Goal: Task Accomplishment & Management: Use online tool/utility

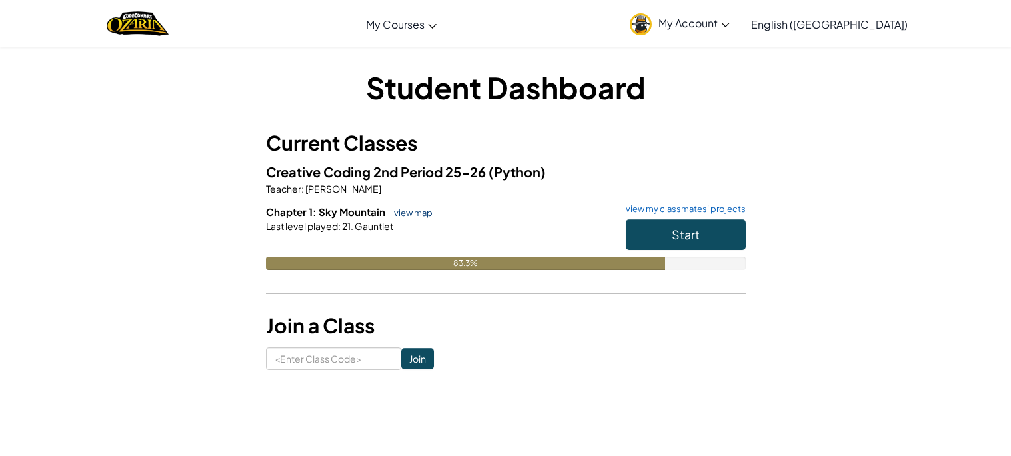
click at [427, 215] on link "view map" at bounding box center [409, 212] width 45 height 11
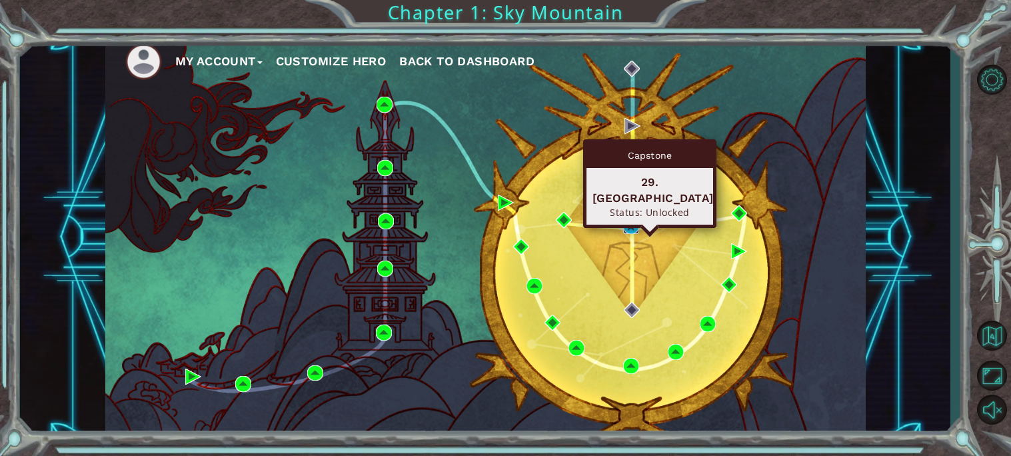
click at [626, 225] on img at bounding box center [631, 226] width 16 height 16
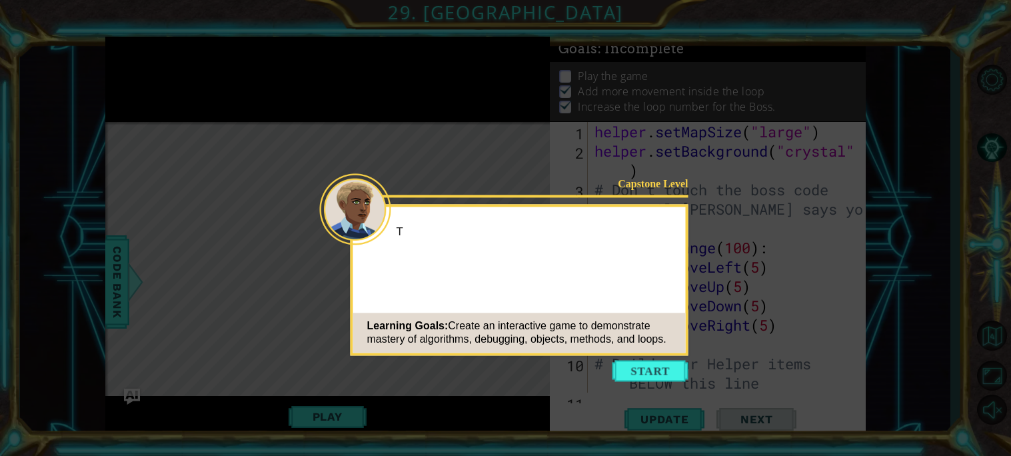
scroll to position [541, 0]
click at [625, 365] on button "Start" at bounding box center [651, 370] width 76 height 21
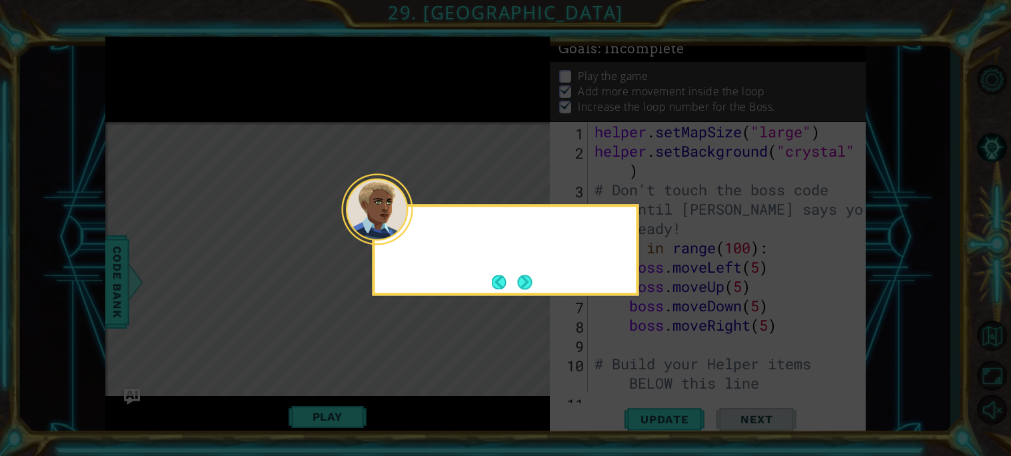
scroll to position [0, 0]
click at [523, 285] on button "Next" at bounding box center [525, 282] width 15 height 15
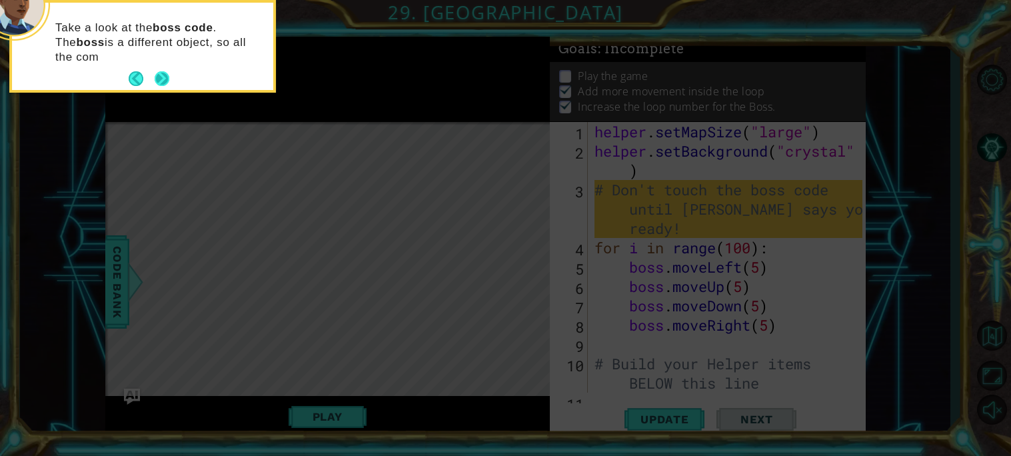
click at [157, 81] on button "Next" at bounding box center [162, 78] width 15 height 15
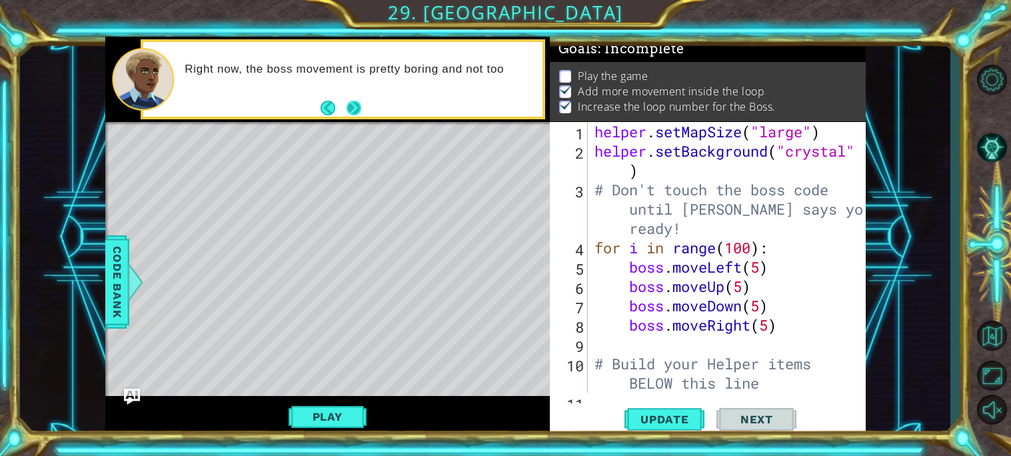
click at [354, 105] on button "Next" at bounding box center [354, 108] width 15 height 15
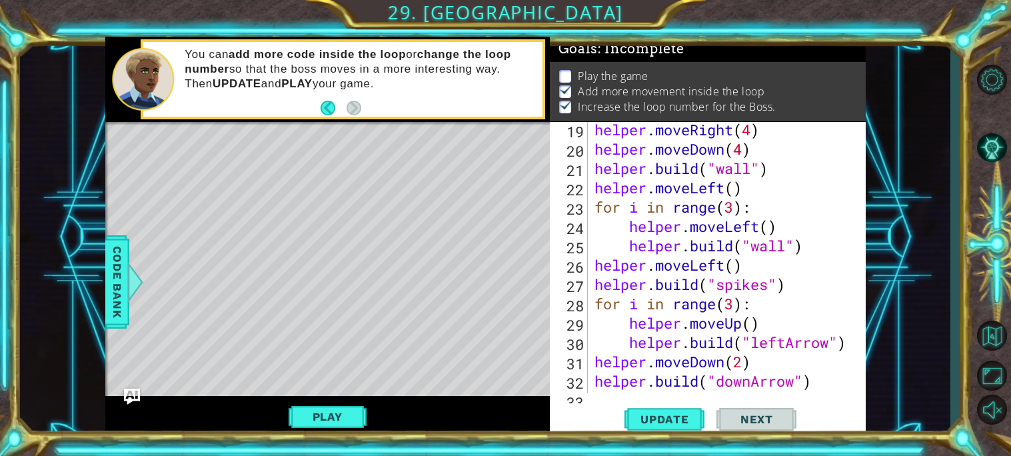
scroll to position [541, 0]
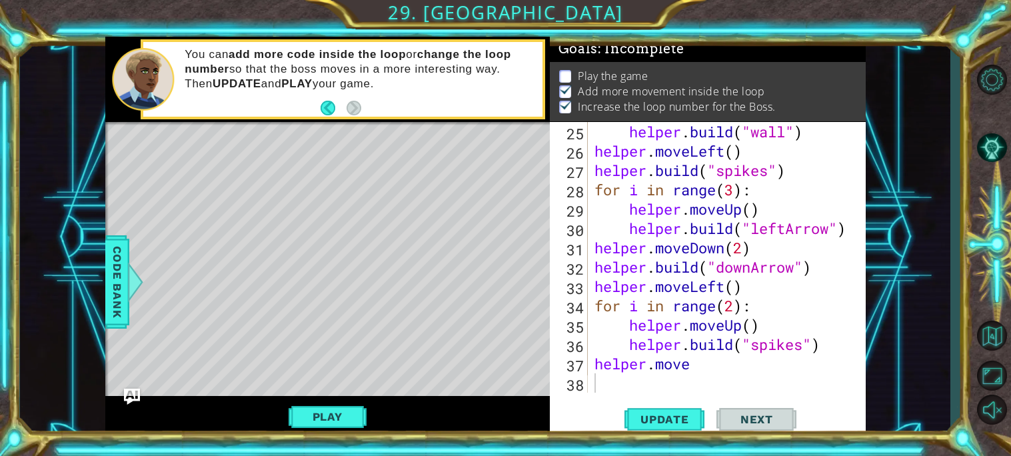
click at [719, 366] on div "helper . build ( "wall" ) helper . moveLeft ( ) helper . build ( "spikes" ) for…" at bounding box center [730, 276] width 277 height 309
type textarea "helper.moveRight(4)"
click at [658, 428] on button "Update" at bounding box center [665, 418] width 80 height 31
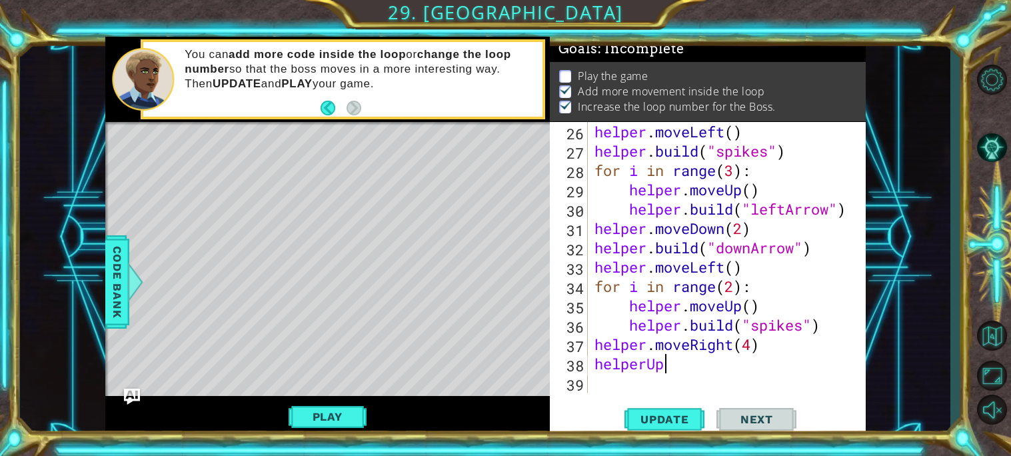
scroll to position [0, 3]
click at [672, 427] on button "Update" at bounding box center [665, 418] width 80 height 31
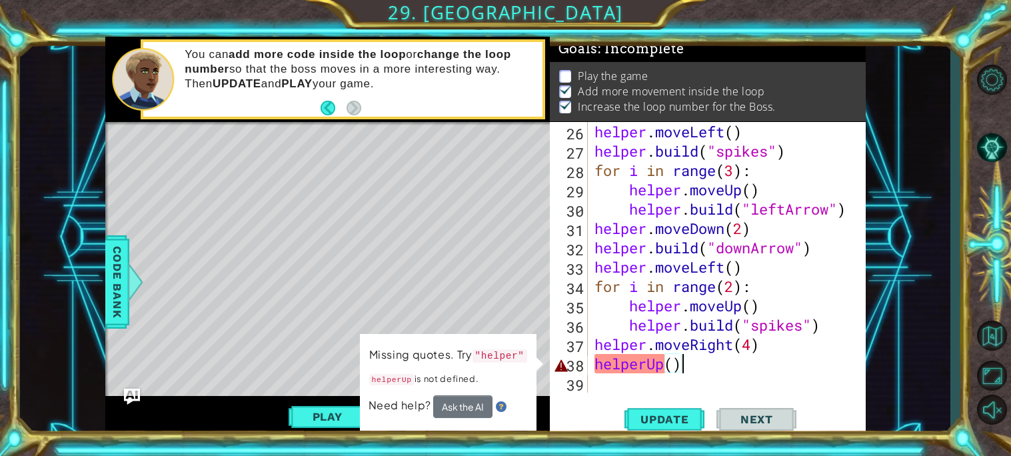
click at [643, 369] on div "helper . moveLeft ( ) helper . build ( "spikes" ) for i in range ( 3 ) : helper…" at bounding box center [730, 276] width 277 height 309
click at [645, 364] on div "helper . moveLeft ( ) helper . build ( "spikes" ) for i in range ( 3 ) : helper…" at bounding box center [730, 276] width 277 height 309
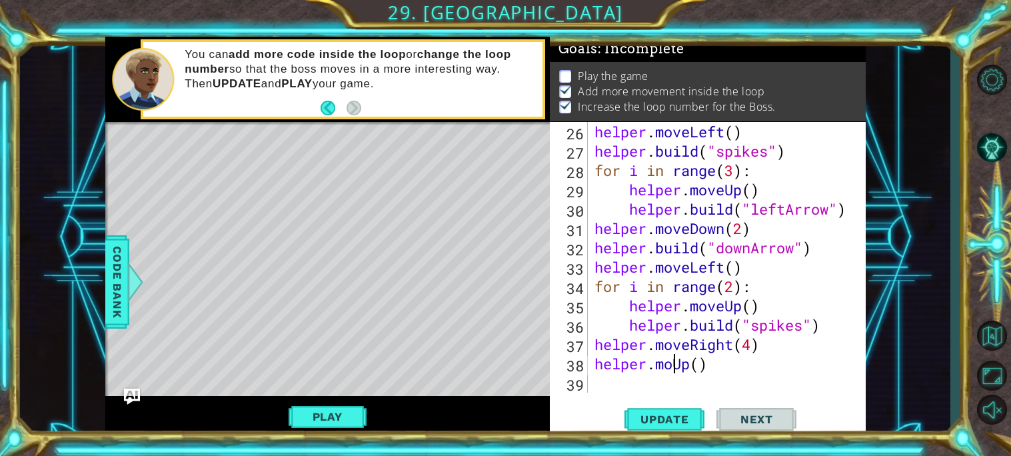
scroll to position [0, 3]
type textarea "helper.moveUp()"
click at [664, 410] on button "Update" at bounding box center [665, 418] width 80 height 31
click at [690, 389] on div "helper . moveLeft ( ) helper . build ( "spikes" ) for i in range ( 3 ) : helper…" at bounding box center [730, 276] width 277 height 309
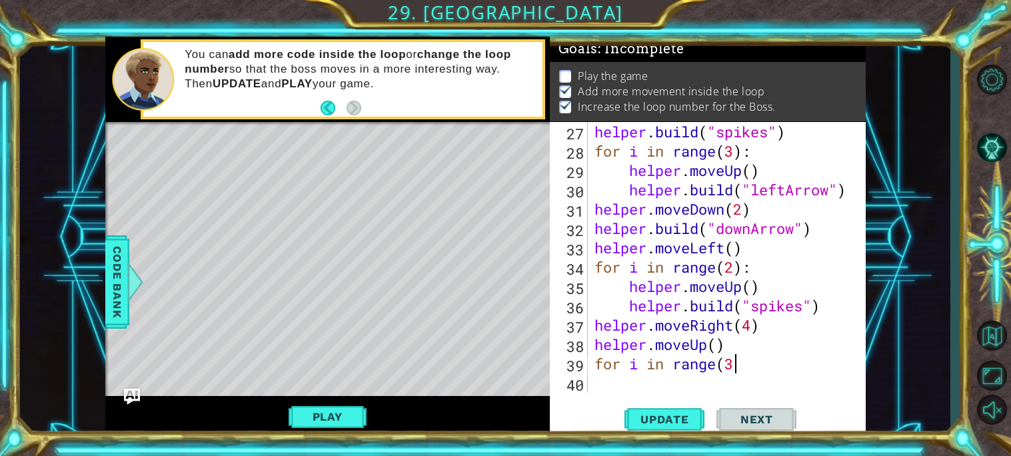
scroll to position [0, 5]
type textarea "for i in range(3):"
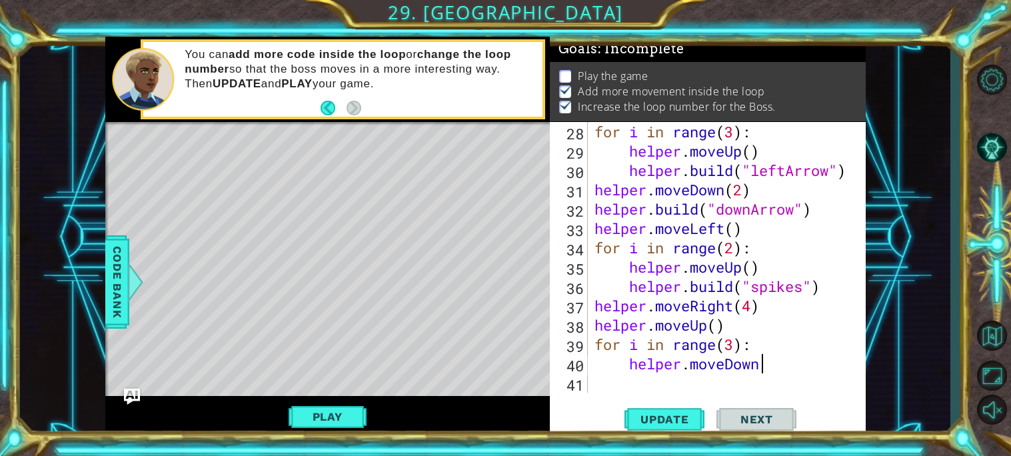
scroll to position [0, 6]
type textarea "helper.moveDown()"
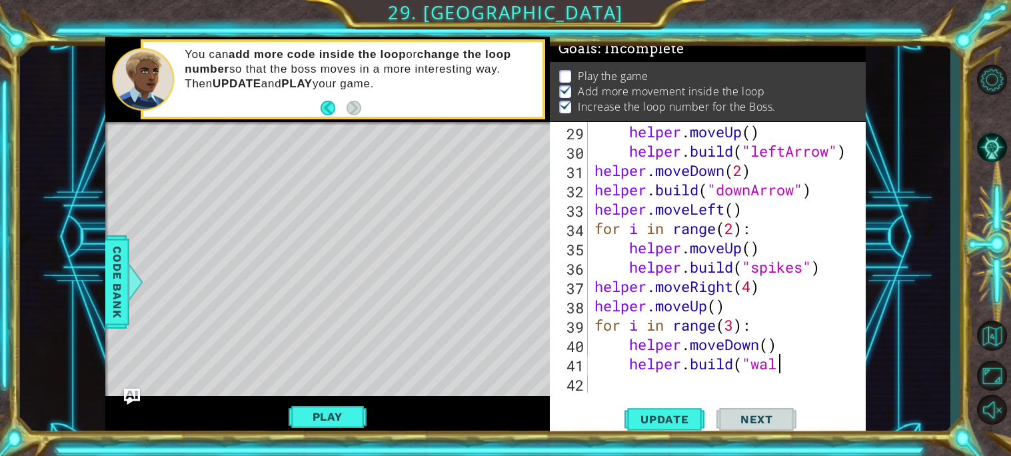
scroll to position [0, 8]
click at [599, 325] on div "helper . moveUp ( ) helper . build ( "leftArrow" ) helper . moveDown ( 2 ) help…" at bounding box center [730, 276] width 277 height 309
type textarea "for i in range(3):"
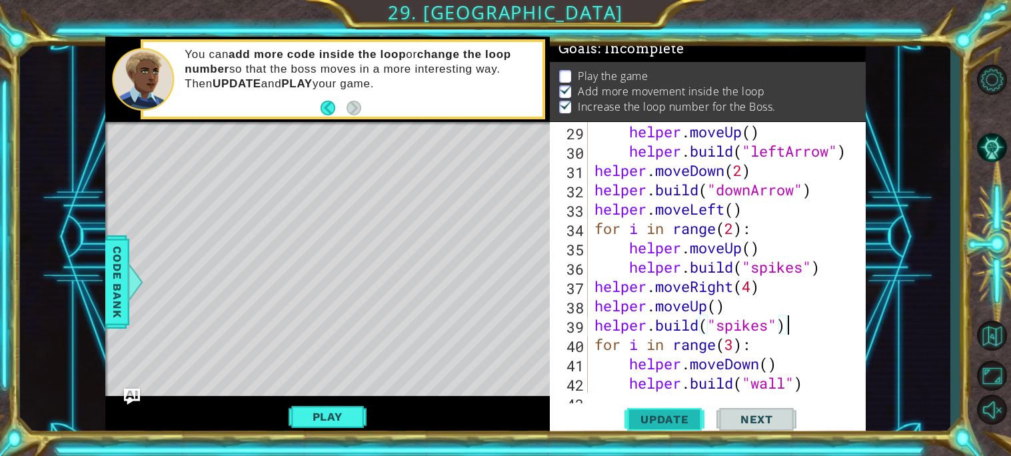
type textarea "[DOMAIN_NAME]("spikes")"
click at [695, 415] on span "Update" at bounding box center [664, 419] width 75 height 13
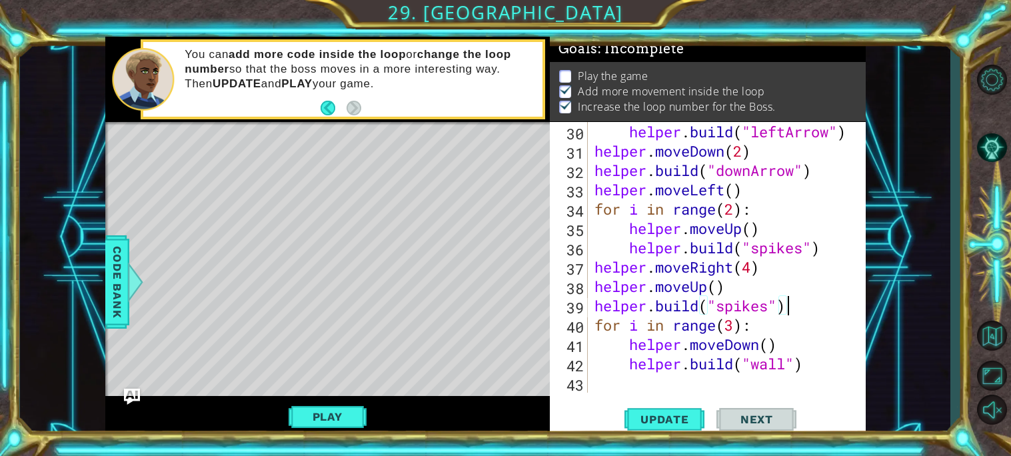
scroll to position [637, 0]
click at [657, 385] on div "helper . build ( "leftArrow" ) helper . moveDown ( 2 ) helper . build ( "downAr…" at bounding box center [730, 276] width 277 height 309
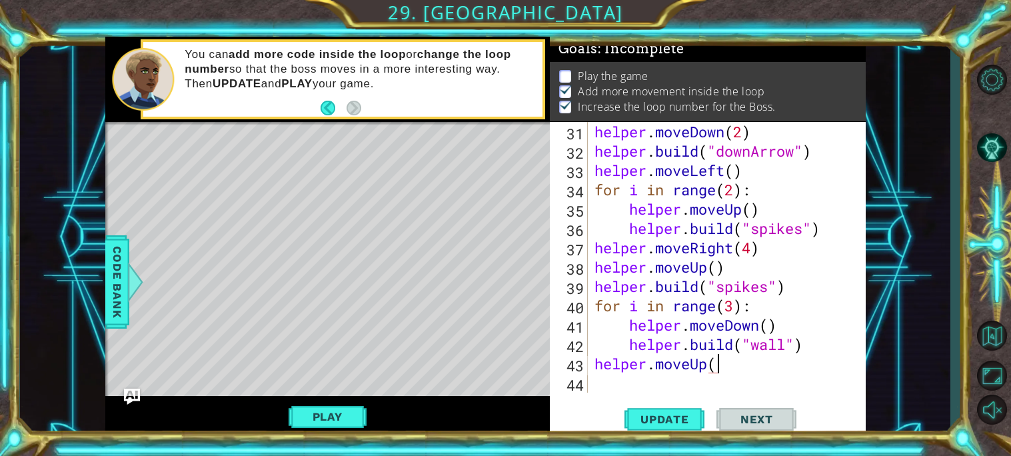
scroll to position [0, 5]
type textarea "helper.moveUp(3)"
click at [659, 410] on button "Update" at bounding box center [665, 418] width 80 height 31
click at [623, 379] on div "helper . moveDown ( 2 ) helper . build ( "downArrow" ) helper . moveLeft ( ) fo…" at bounding box center [730, 276] width 277 height 309
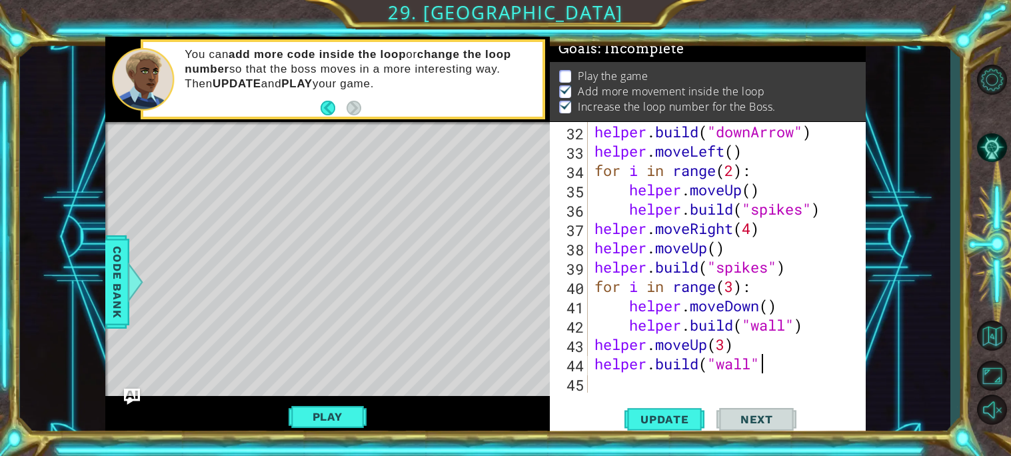
scroll to position [0, 6]
click at [659, 427] on button "Update" at bounding box center [665, 418] width 80 height 31
click at [803, 327] on div "helper . build ( "downArrow" ) helper . moveLeft ( ) for i in range ( 2 ) : hel…" at bounding box center [730, 276] width 277 height 309
type textarea "h"
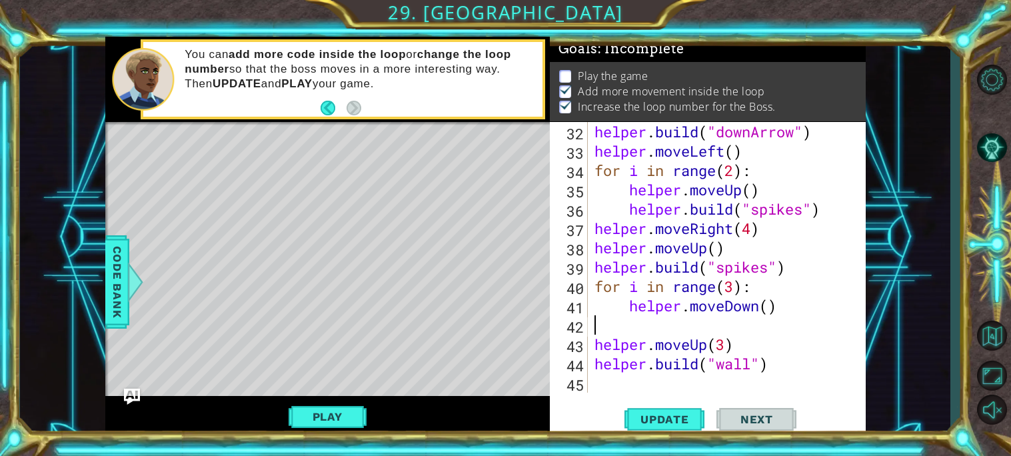
scroll to position [0, 0]
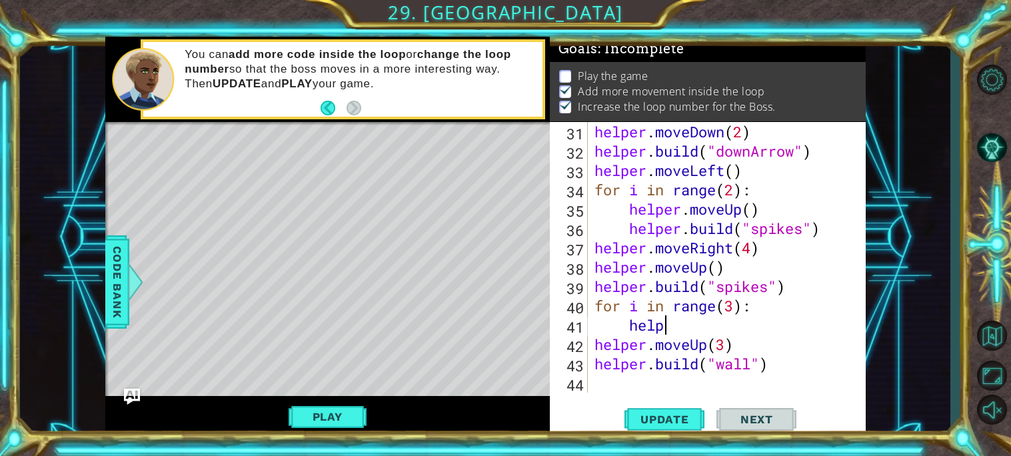
type textarea "h"
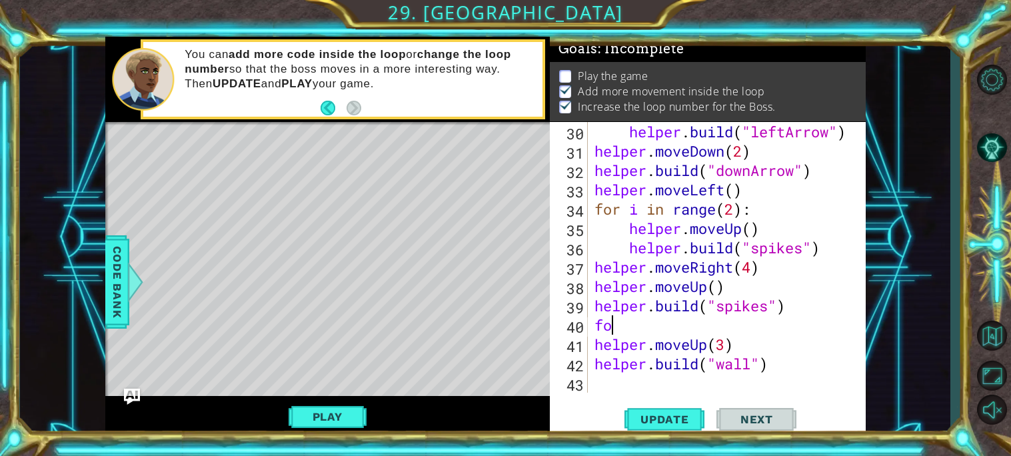
type textarea "f"
type textarea "[DOMAIN_NAME]("spikes")"
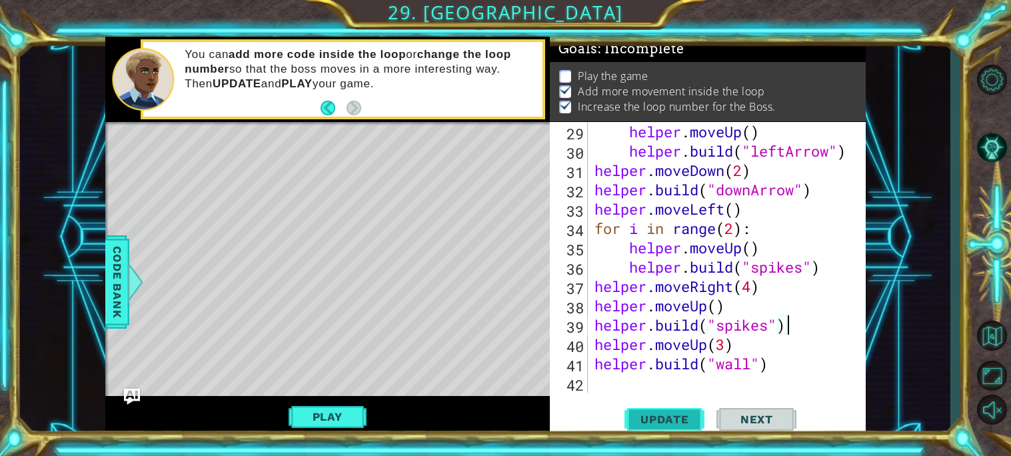
click at [684, 431] on button "Update" at bounding box center [665, 418] width 80 height 31
click at [592, 384] on div "helper . moveUp ( ) helper . build ( "leftArrow" ) helper . moveDown ( 2 ) help…" at bounding box center [730, 276] width 277 height 309
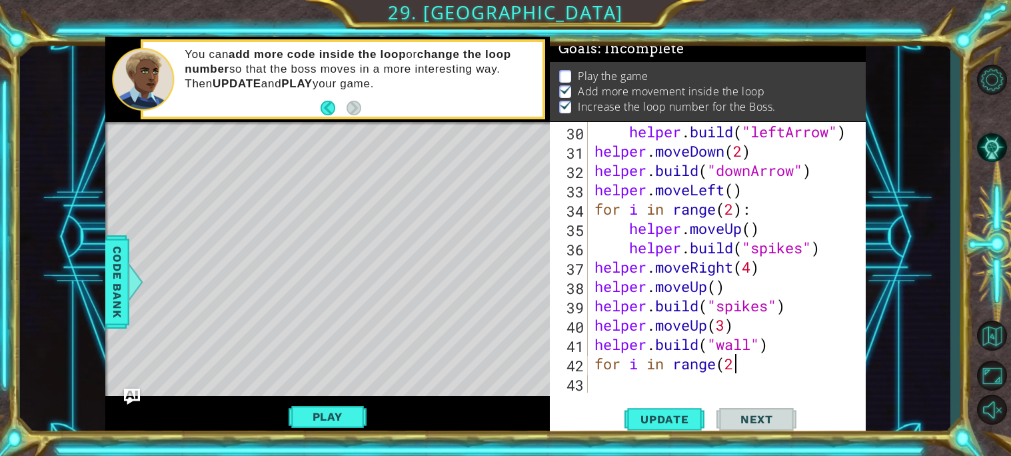
scroll to position [0, 5]
type textarea "for i in range(2):"
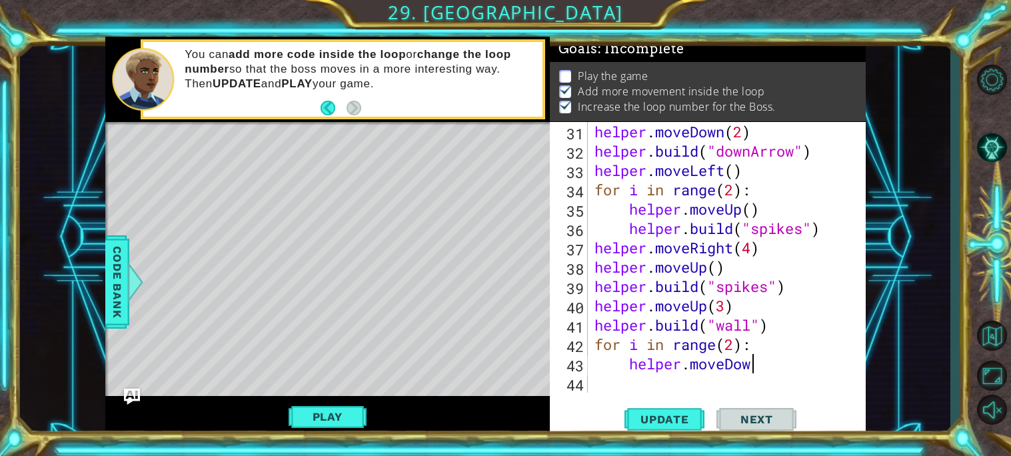
scroll to position [0, 6]
type textarea "helper.moveDown()"
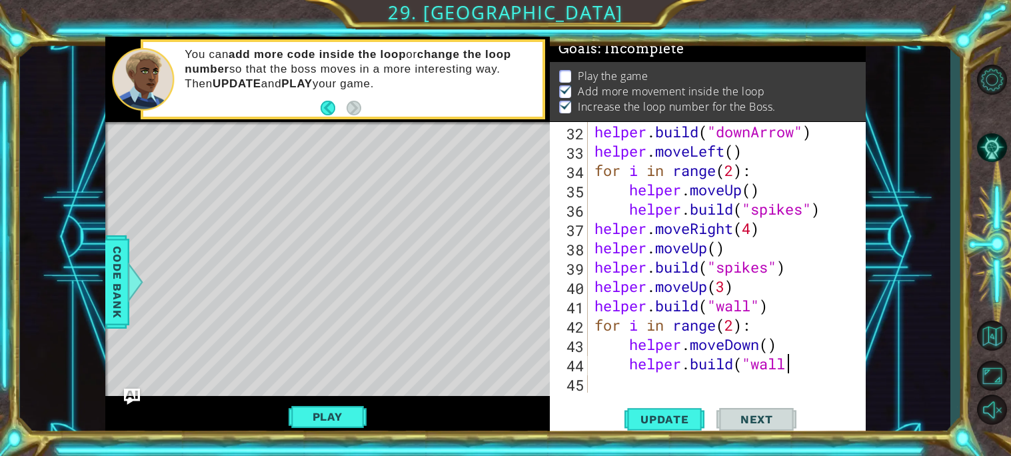
scroll to position [0, 8]
type textarea "[DOMAIN_NAME]("wall")"
click at [639, 408] on button "Update" at bounding box center [665, 418] width 80 height 31
click at [341, 411] on button "Play" at bounding box center [328, 416] width 78 height 25
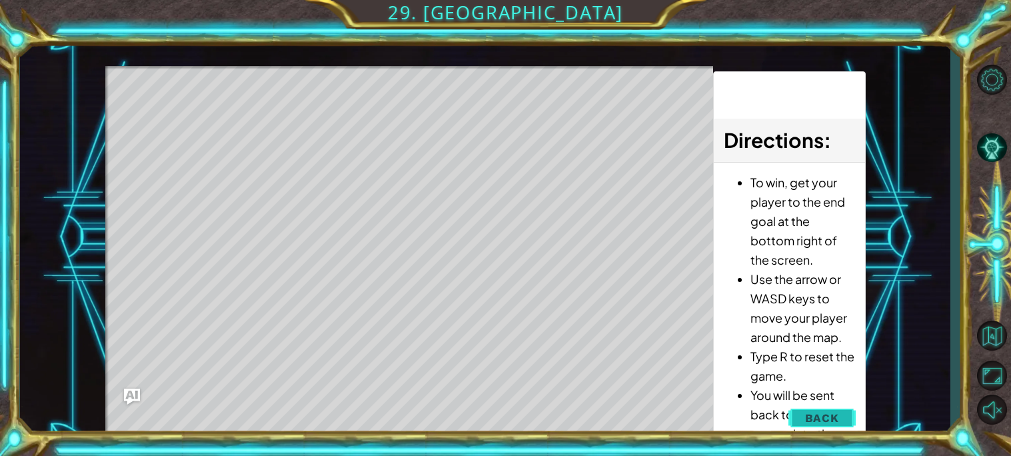
click at [843, 413] on button "Back" at bounding box center [822, 418] width 67 height 27
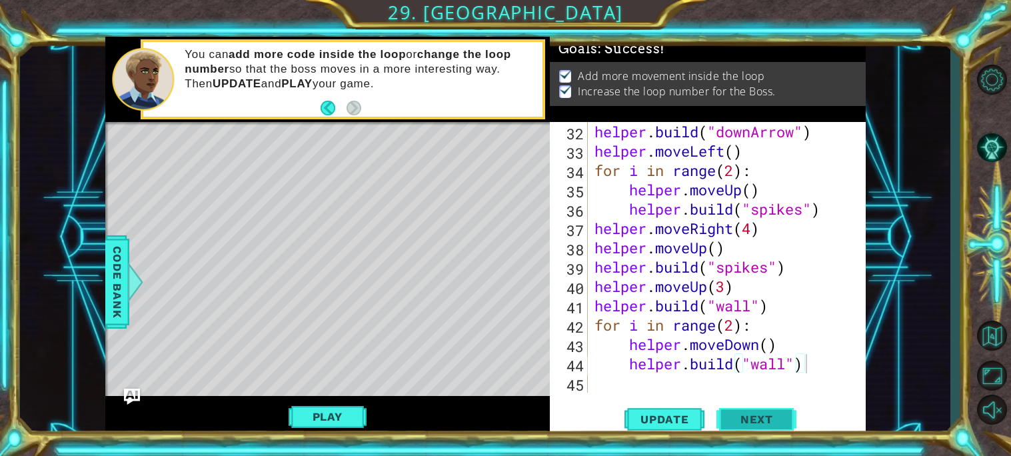
click at [744, 409] on button "Next" at bounding box center [757, 418] width 80 height 31
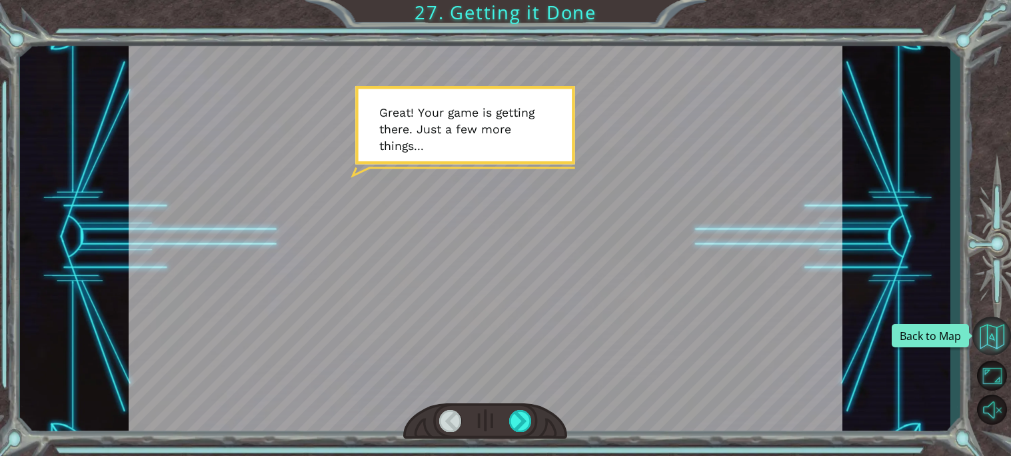
click at [1005, 334] on button "Back to Map" at bounding box center [992, 336] width 39 height 39
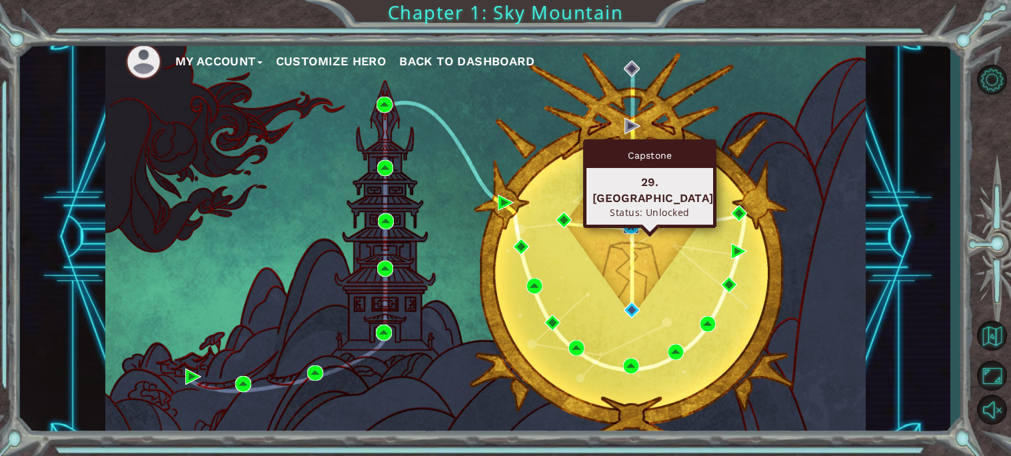
click at [630, 226] on img at bounding box center [631, 226] width 16 height 16
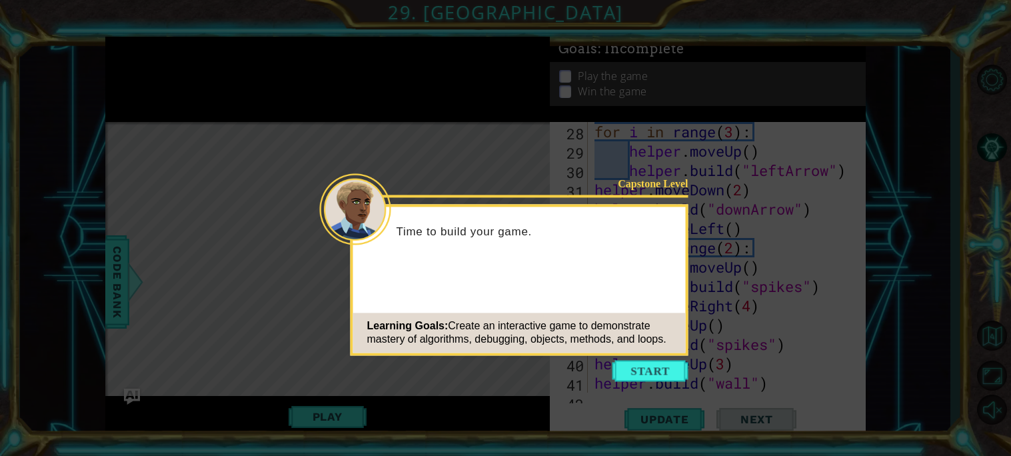
scroll to position [677, 0]
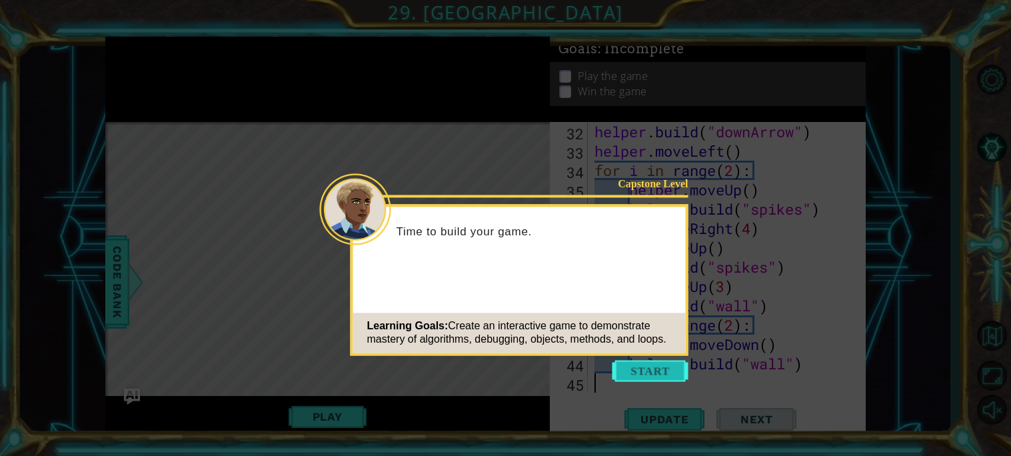
click at [643, 369] on button "Start" at bounding box center [651, 370] width 76 height 21
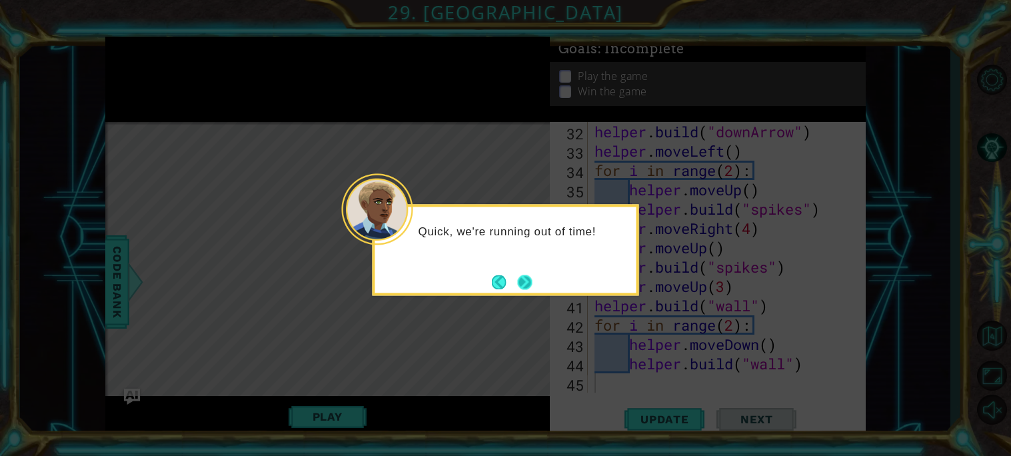
click at [524, 277] on button "Next" at bounding box center [524, 282] width 15 height 15
click at [524, 277] on button "Next" at bounding box center [525, 282] width 15 height 15
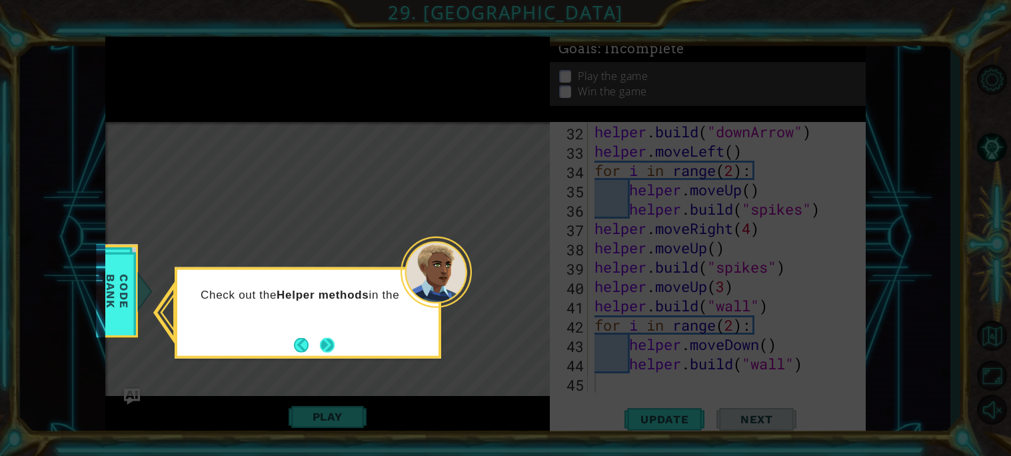
click at [335, 347] on button "Next" at bounding box center [327, 344] width 15 height 15
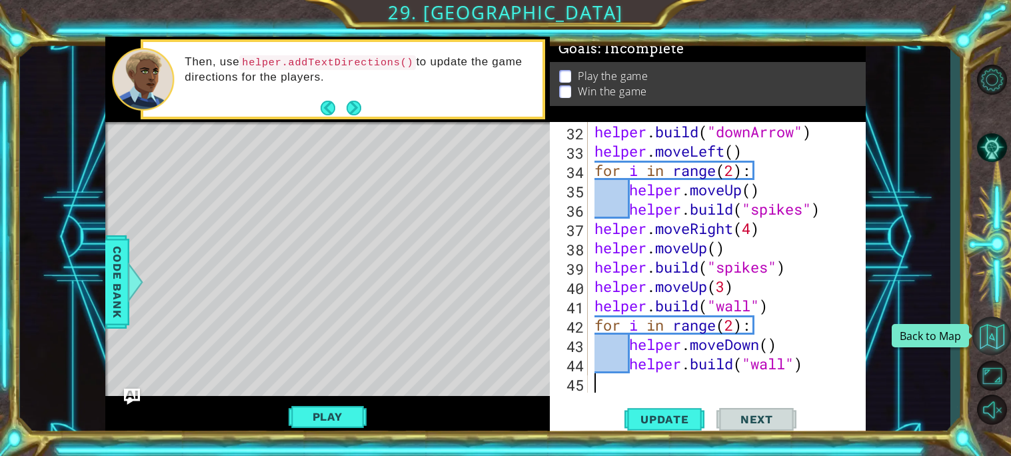
click at [999, 327] on button "Back to Map" at bounding box center [992, 336] width 39 height 39
